Goal: Find specific page/section: Find specific page/section

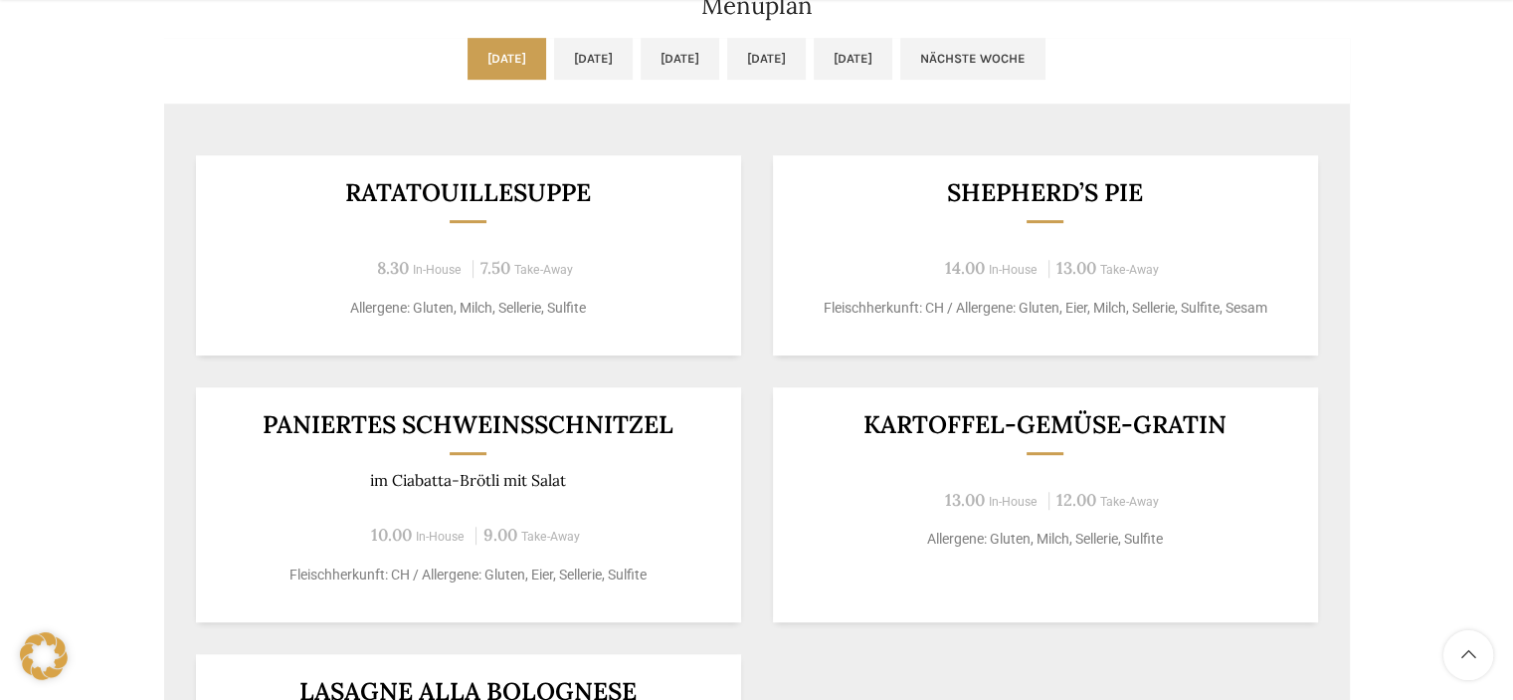
scroll to position [1095, 0]
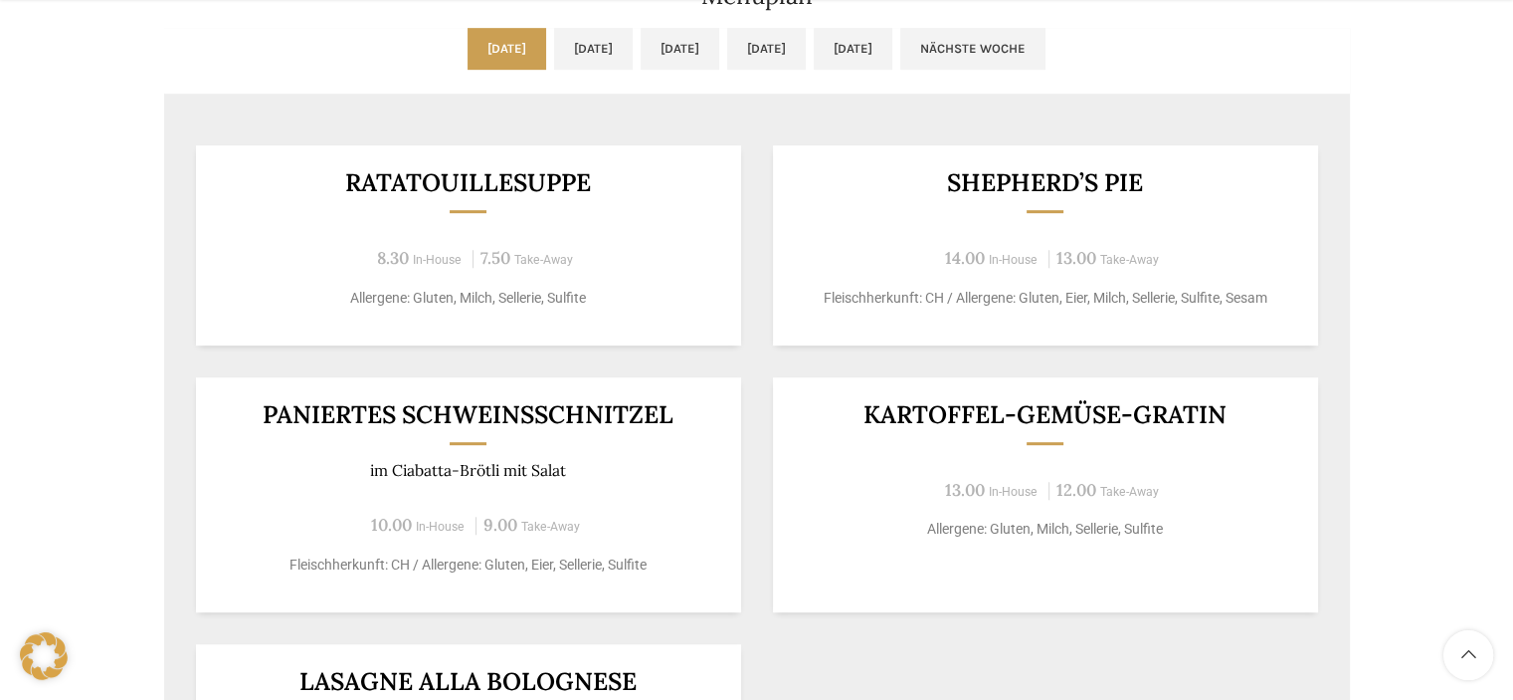
click at [514, 296] on p "Allergene: Gluten, Milch, Sellerie, Sulfite" at bounding box center [468, 298] width 497 height 21
click at [496, 179] on h3 "Ratatouillesuppe" at bounding box center [468, 182] width 497 height 25
click at [408, 208] on div "Ratatouillesuppe 8.30 In-House 7.50 Take-Away Allergene: Gluten, Milch, Selleri…" at bounding box center [468, 245] width 545 height 200
